Goal: Navigation & Orientation: Find specific page/section

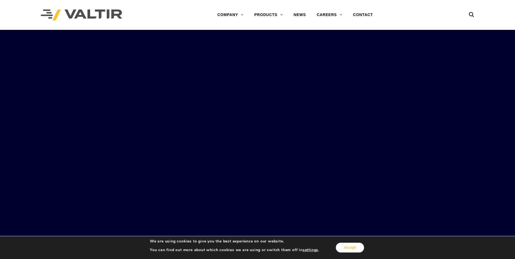
click at [345, 246] on button "Accept" at bounding box center [350, 248] width 28 height 10
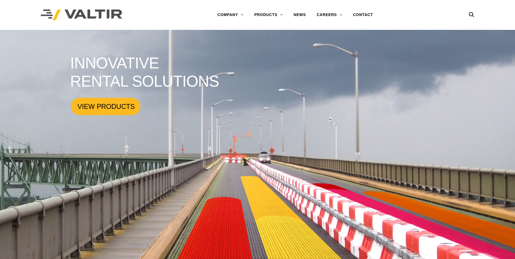
click at [92, 106] on link "VIEW PRODUCTS" at bounding box center [106, 106] width 70 height 17
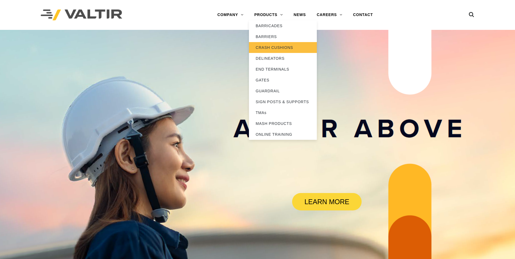
click at [279, 49] on link "CRASH CUSHIONS" at bounding box center [283, 47] width 68 height 11
